Goal: Complete application form

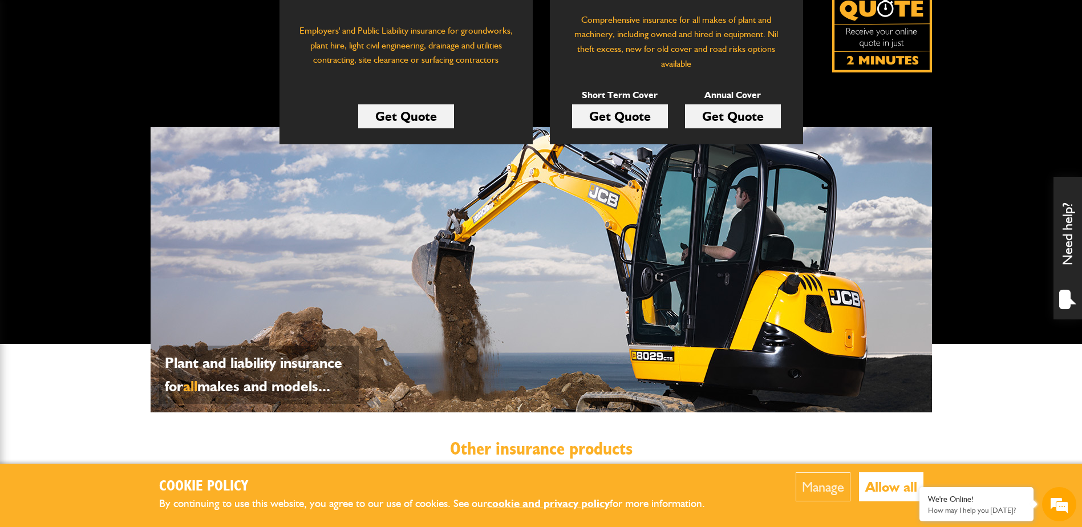
scroll to position [171, 0]
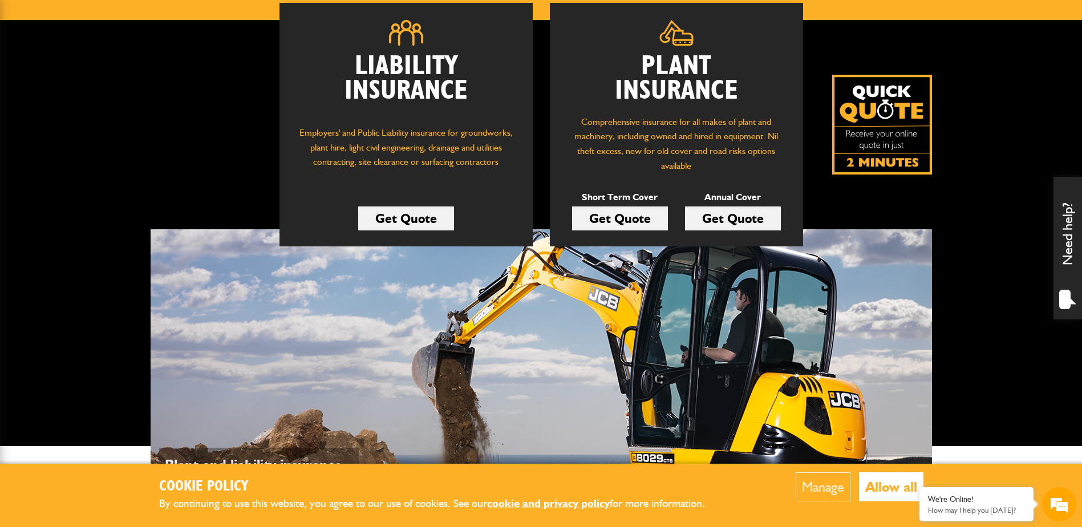
click at [964, 173] on div "Liability Insurance Employers' and Public Liability insurance for groundworks, …" at bounding box center [541, 233] width 1082 height 426
drag, startPoint x: 964, startPoint y: 173, endPoint x: 974, endPoint y: 220, distance: 48.4
click at [974, 220] on div "Liability Insurance Employers' and Public Liability insurance for groundworks, …" at bounding box center [541, 233] width 1082 height 426
click at [927, 230] on div "Liability Insurance Employers' and Public Liability insurance for groundworks, …" at bounding box center [541, 124] width 781 height 243
click at [899, 189] on div "Liability Insurance Employers' and Public Liability insurance for groundworks, …" at bounding box center [541, 124] width 781 height 243
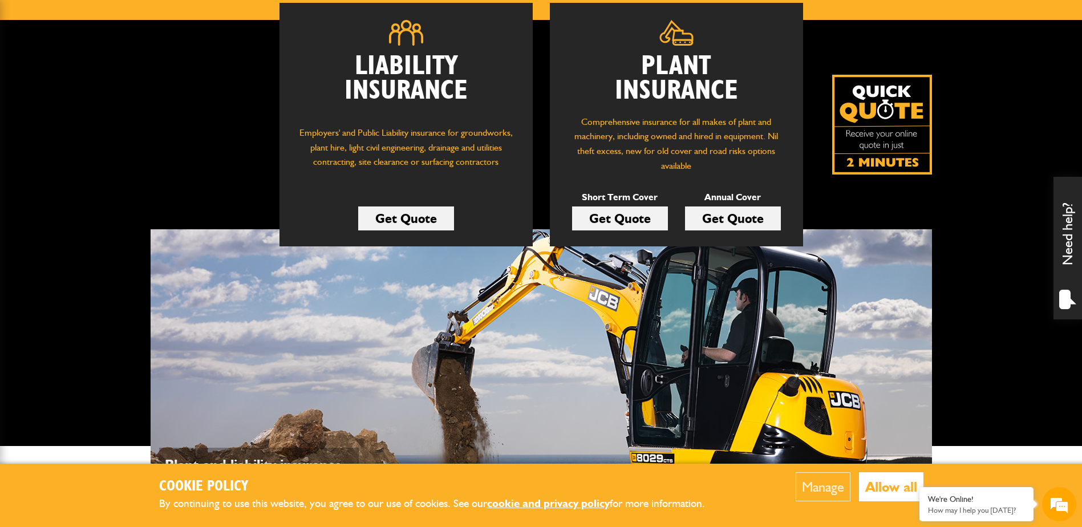
click at [953, 111] on div "Liability Insurance Employers' and Public Liability insurance for groundworks, …" at bounding box center [541, 233] width 1082 height 426
click at [901, 101] on img at bounding box center [882, 125] width 100 height 100
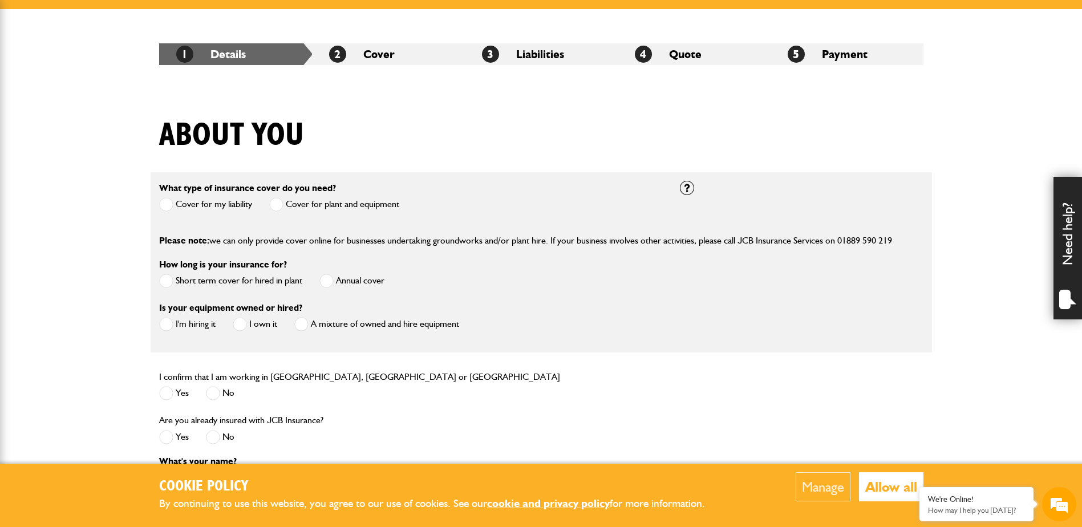
scroll to position [57, 0]
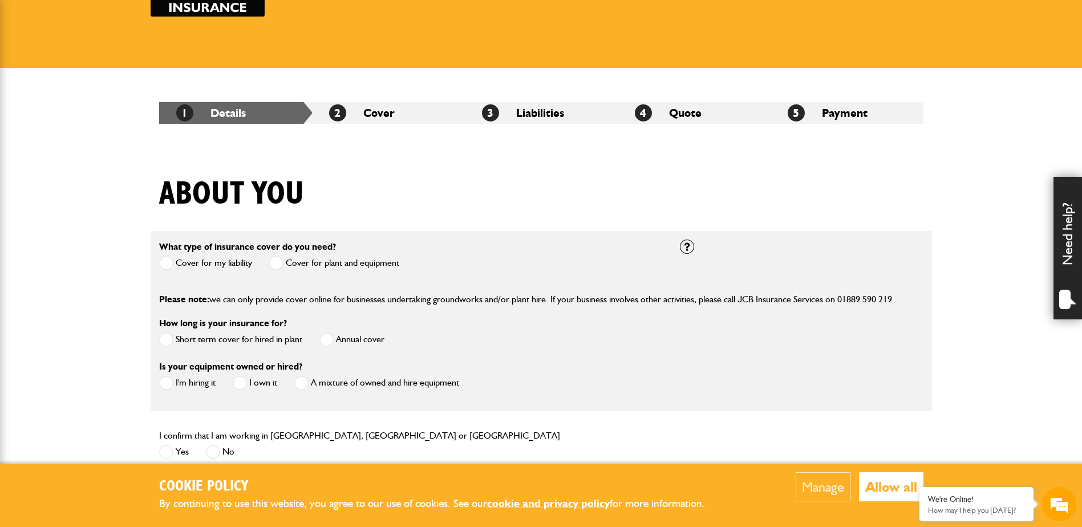
scroll to position [228, 0]
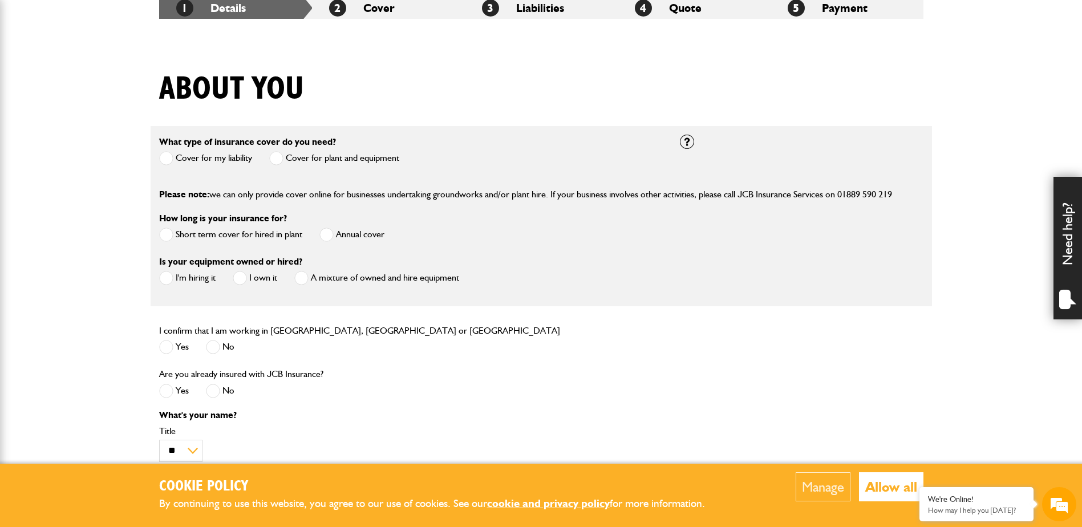
click at [273, 158] on span at bounding box center [276, 158] width 14 height 14
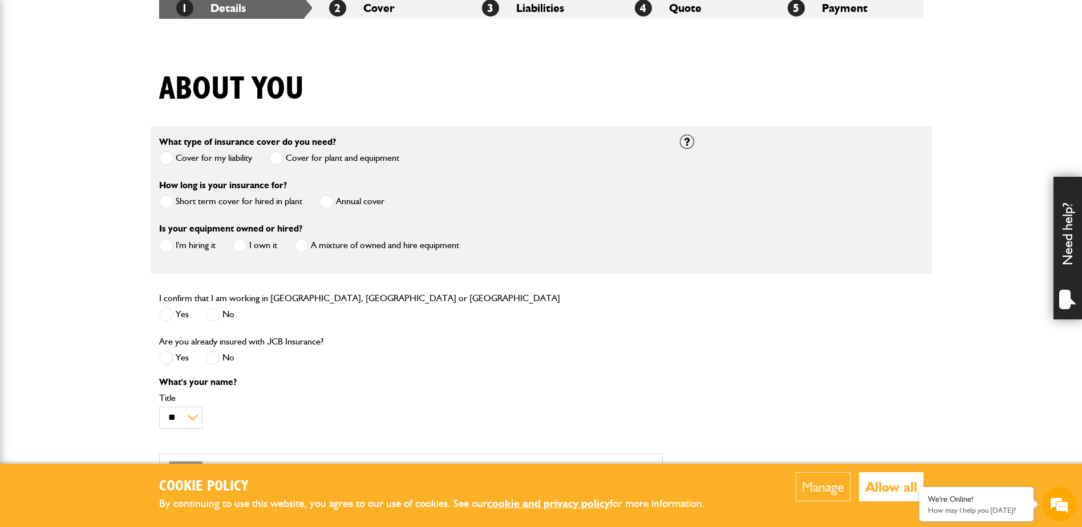
click at [169, 199] on span at bounding box center [166, 201] width 14 height 14
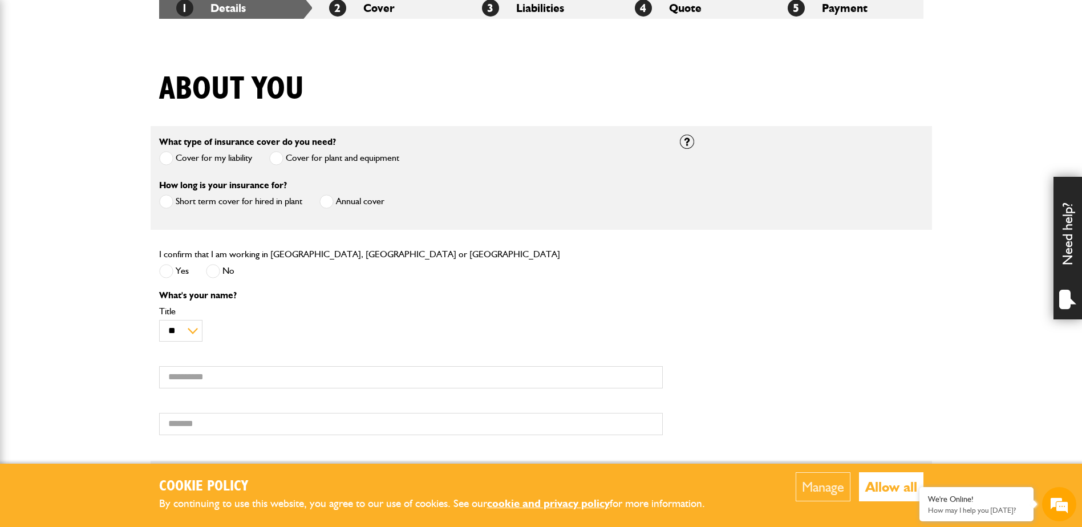
click at [172, 269] on span at bounding box center [166, 271] width 14 height 14
click at [209, 368] on input "First name" at bounding box center [410, 377] width 503 height 22
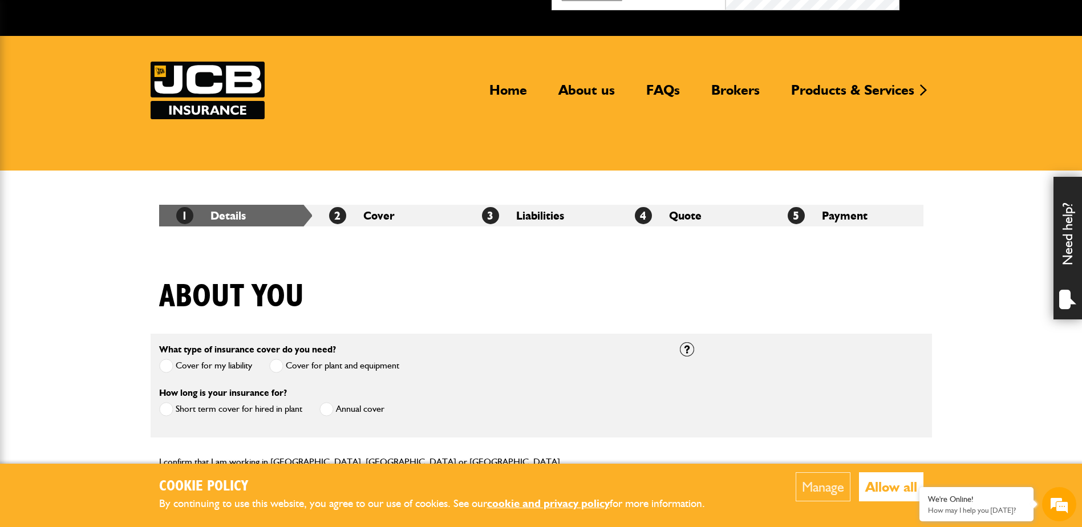
scroll to position [0, 0]
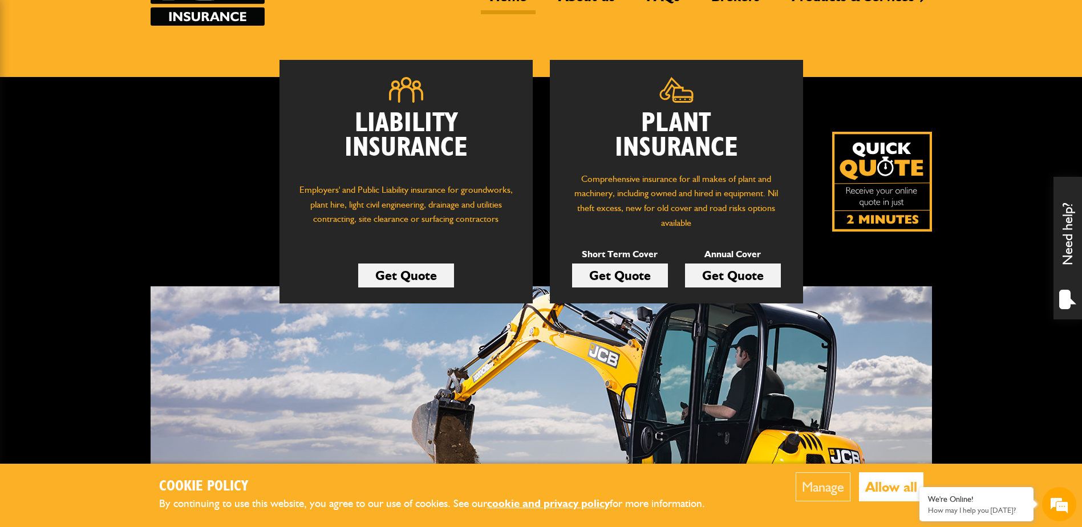
scroll to position [342, 0]
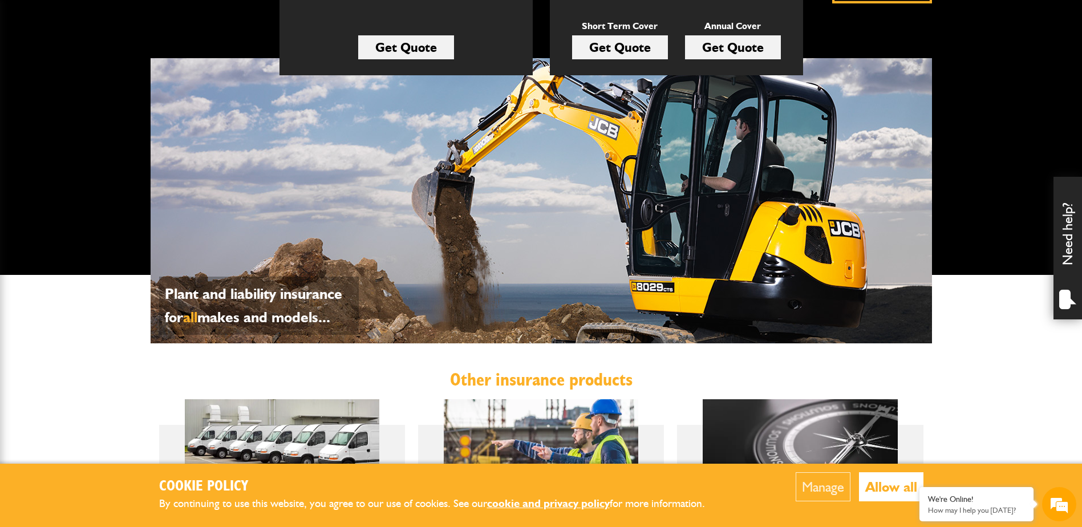
click at [196, 318] on span "all" at bounding box center [190, 317] width 14 height 18
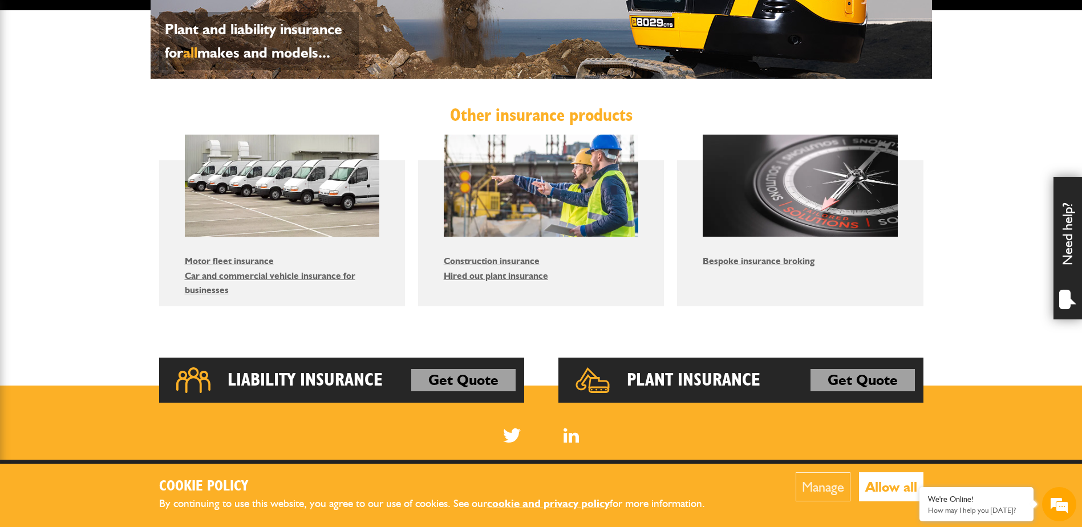
scroll to position [627, 0]
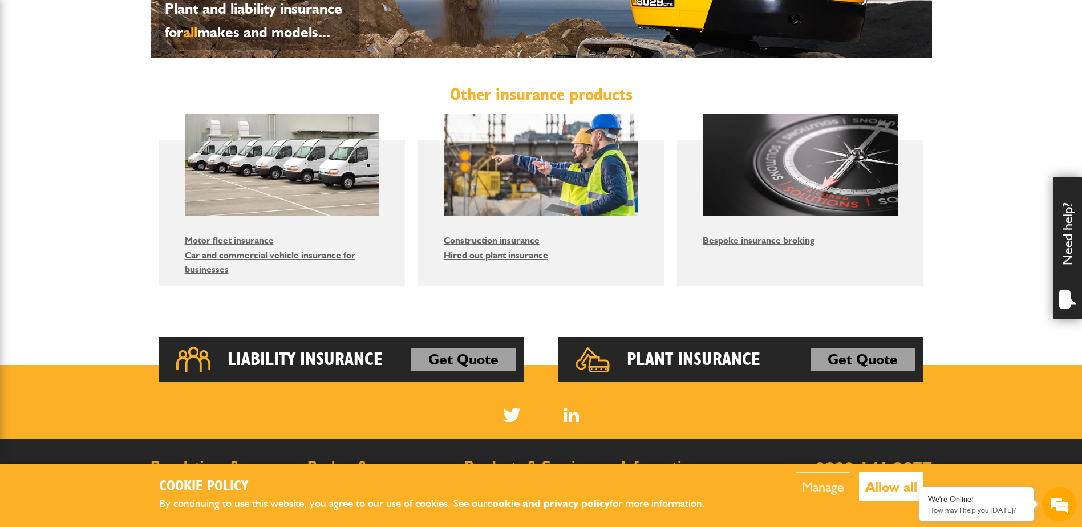
click at [575, 312] on body "Cookie Policy By continuing to use this website, you agree to our use of cookie…" at bounding box center [541, 44] width 1082 height 1343
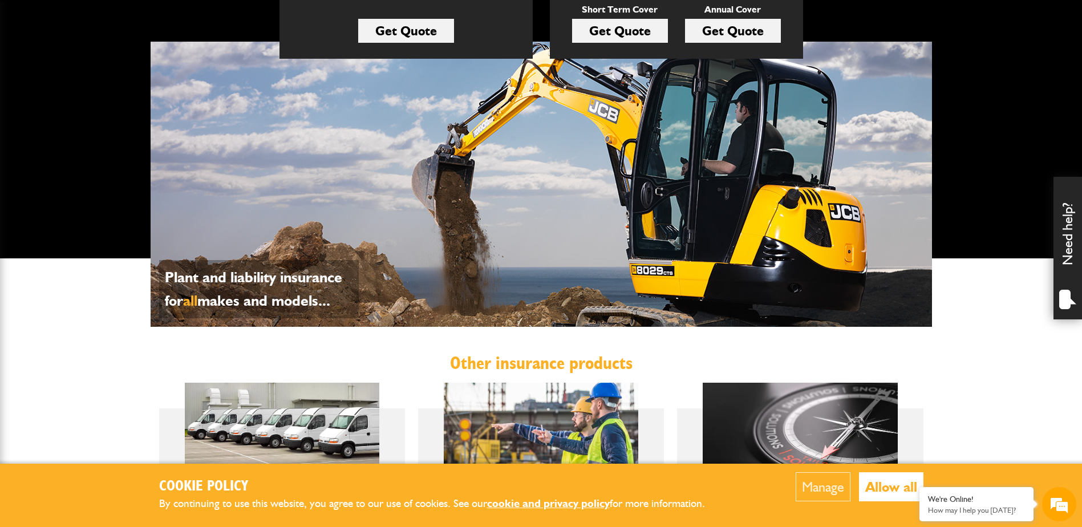
scroll to position [570, 0]
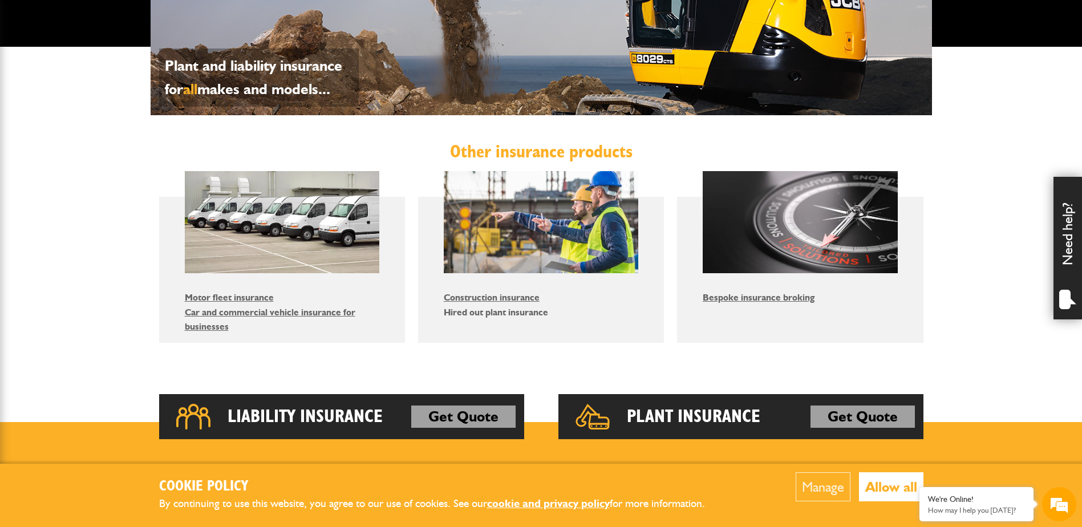
click at [490, 314] on link "Hired out plant insurance" at bounding box center [496, 312] width 104 height 11
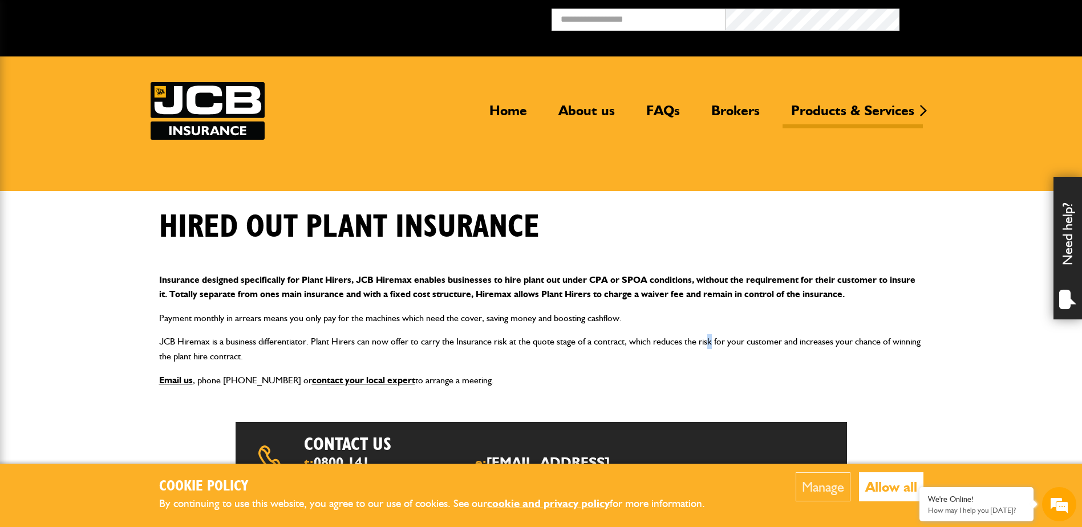
click at [709, 331] on div "Insurance designed specifically for Plant Hirers, JCB Hiremax enables businesse…" at bounding box center [541, 329] width 781 height 133
drag, startPoint x: 709, startPoint y: 331, endPoint x: 556, endPoint y: 344, distance: 154.0
click at [554, 344] on p "JCB Hiremax is a business differentiator. Plant Hirers can now offer to carry t…" at bounding box center [541, 348] width 764 height 29
click at [127, 338] on body "Cookie Policy By continuing to use this website, you agree to our use of cookie…" at bounding box center [541, 413] width 1082 height 827
